Goal: Task Accomplishment & Management: Manage account settings

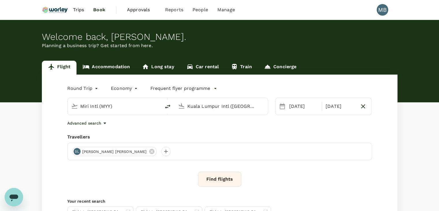
scroll to position [1812, 0]
click at [99, 8] on span "Book" at bounding box center [99, 9] width 12 height 7
click at [177, 11] on span "Reports" at bounding box center [174, 9] width 18 height 7
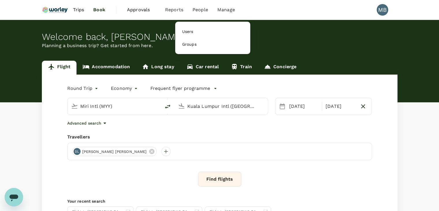
click at [174, 11] on span "Reports" at bounding box center [174, 9] width 18 height 7
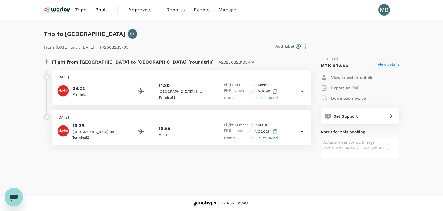
click at [303, 91] on icon at bounding box center [302, 91] width 3 height 1
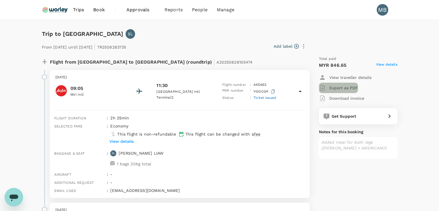
click at [339, 88] on p "Export as PDF" at bounding box center [343, 88] width 29 height 6
click at [328, 97] on div "button" at bounding box center [324, 98] width 10 height 7
click at [129, 142] on p "View details" at bounding box center [121, 141] width 24 height 6
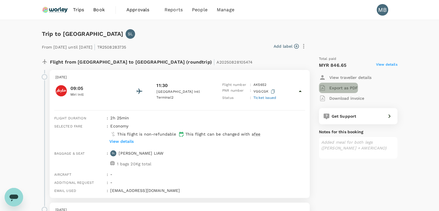
click at [333, 89] on p "Export as PDF" at bounding box center [343, 88] width 29 height 6
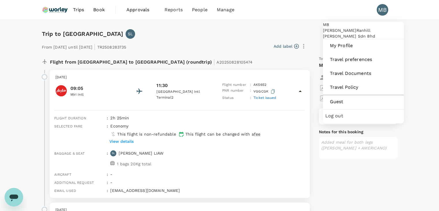
click at [334, 119] on span "Log out" at bounding box center [363, 115] width 76 height 7
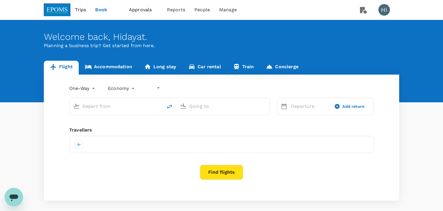
type input "undefined, undefined (any)"
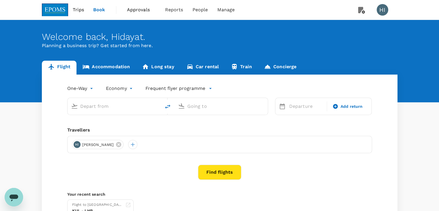
type input "Sultan Ismail Intl (JHB)"
type input "Kuala Lumpur Intl (KUL)"
